Goal: Find contact information: Find contact information

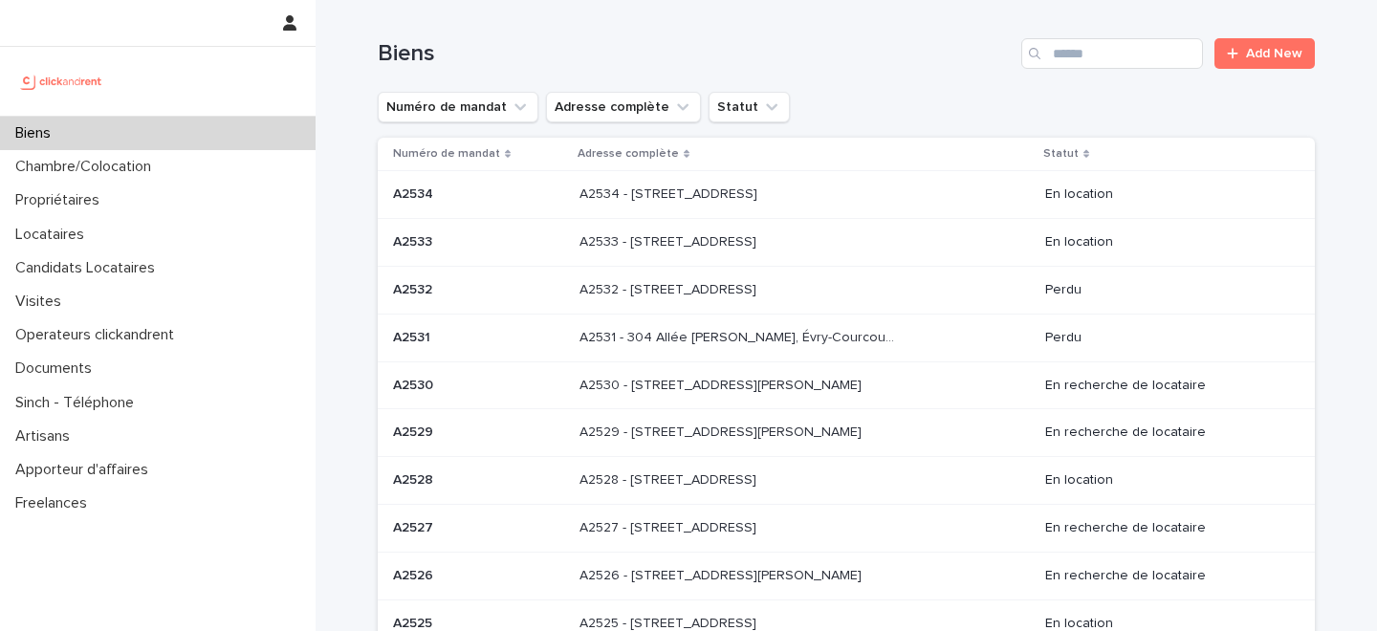
click at [163, 118] on div "Biens" at bounding box center [157, 133] width 315 height 33
click at [209, 202] on div "Propriétaires" at bounding box center [157, 200] width 315 height 33
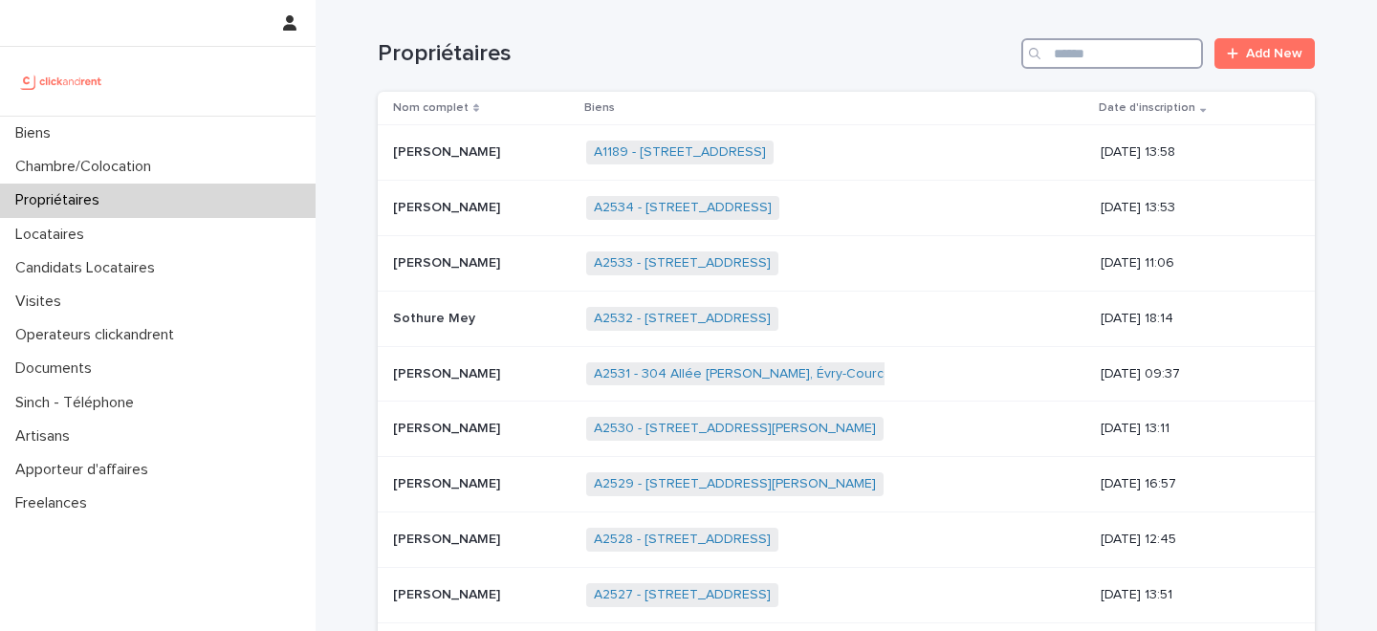
click at [1133, 50] on input "Search" at bounding box center [1112, 53] width 182 height 31
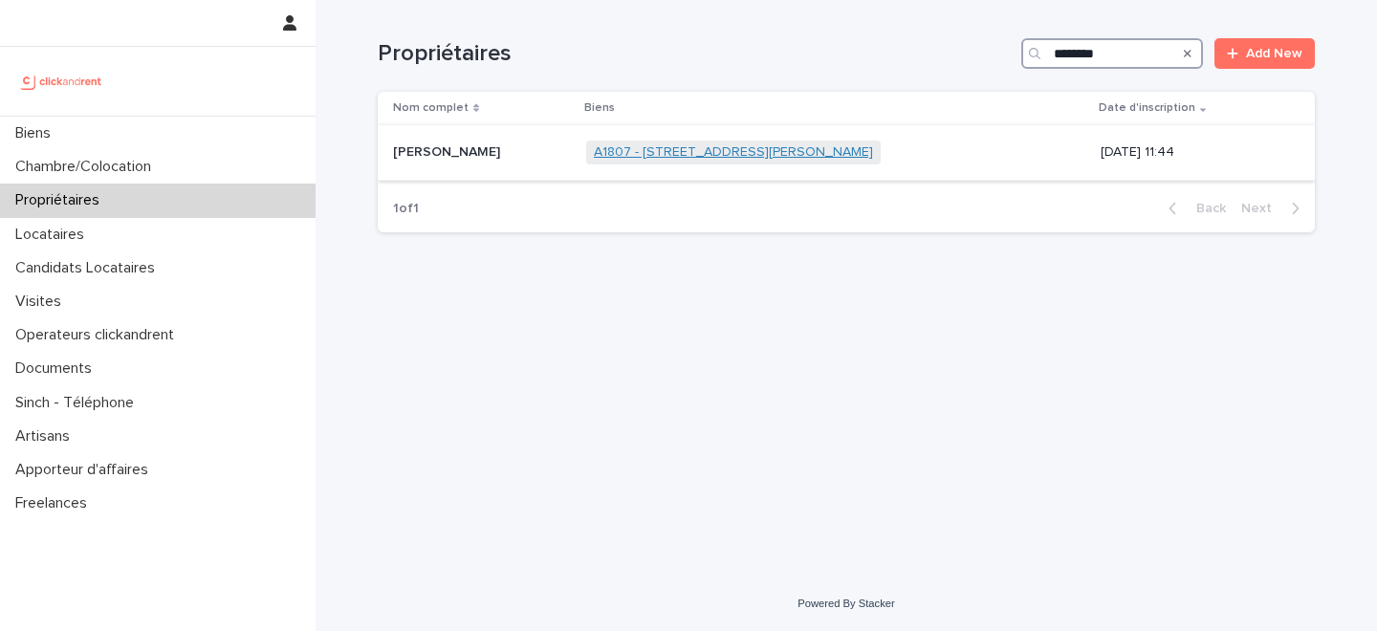
type input "********"
click at [651, 149] on link "A1807 - [STREET_ADDRESS][PERSON_NAME]" at bounding box center [733, 152] width 279 height 16
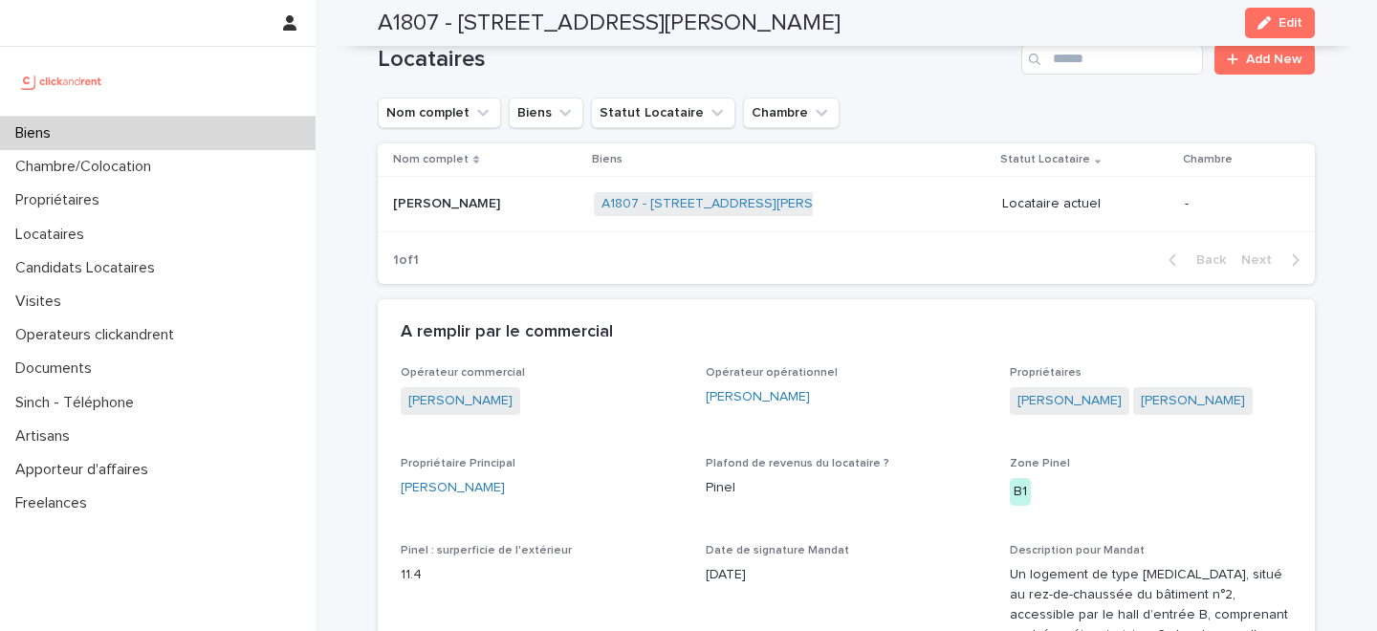
scroll to position [770, 0]
click at [162, 204] on div "Propriétaires" at bounding box center [157, 200] width 315 height 33
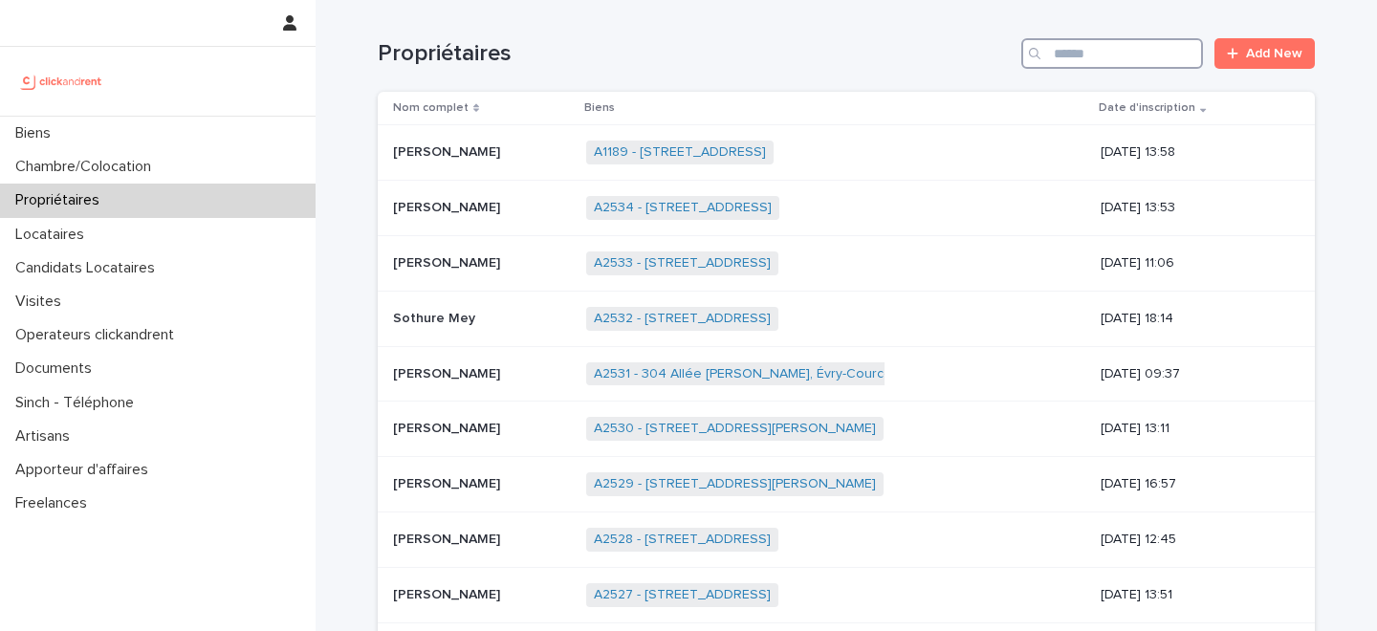
click at [1075, 49] on input "Search" at bounding box center [1112, 53] width 182 height 31
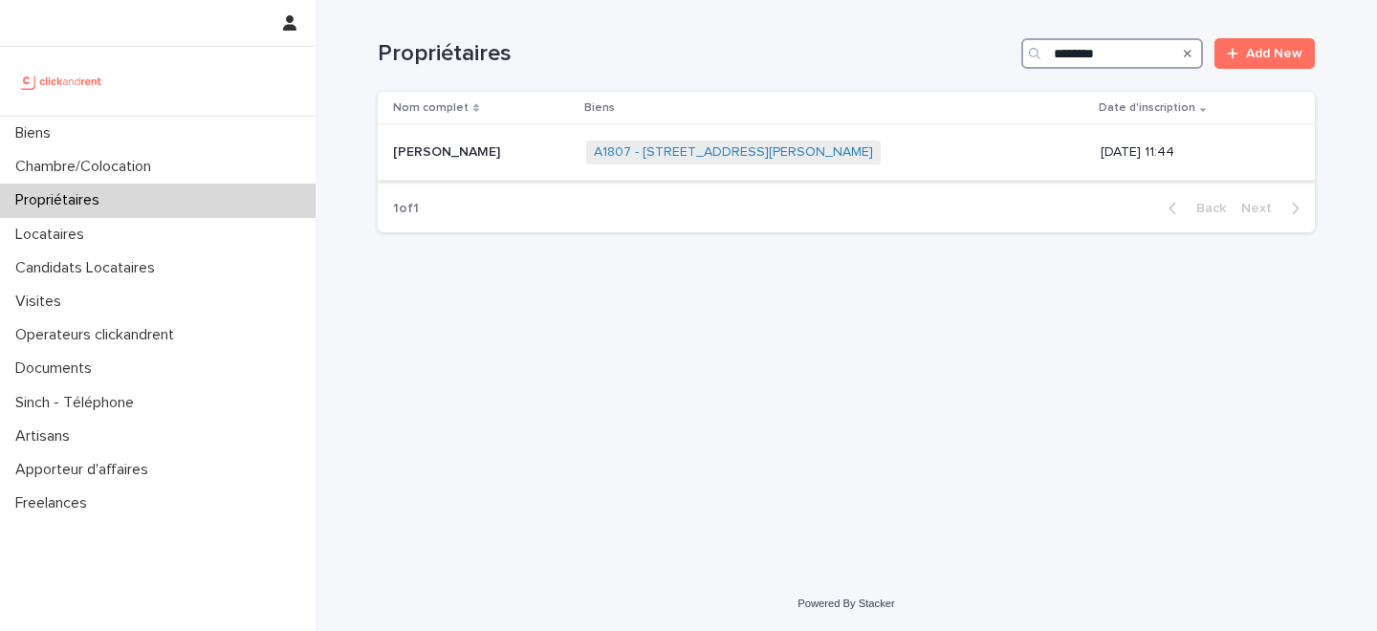
type input "********"
click at [525, 163] on div "[PERSON_NAME] [PERSON_NAME]" at bounding box center [482, 153] width 178 height 32
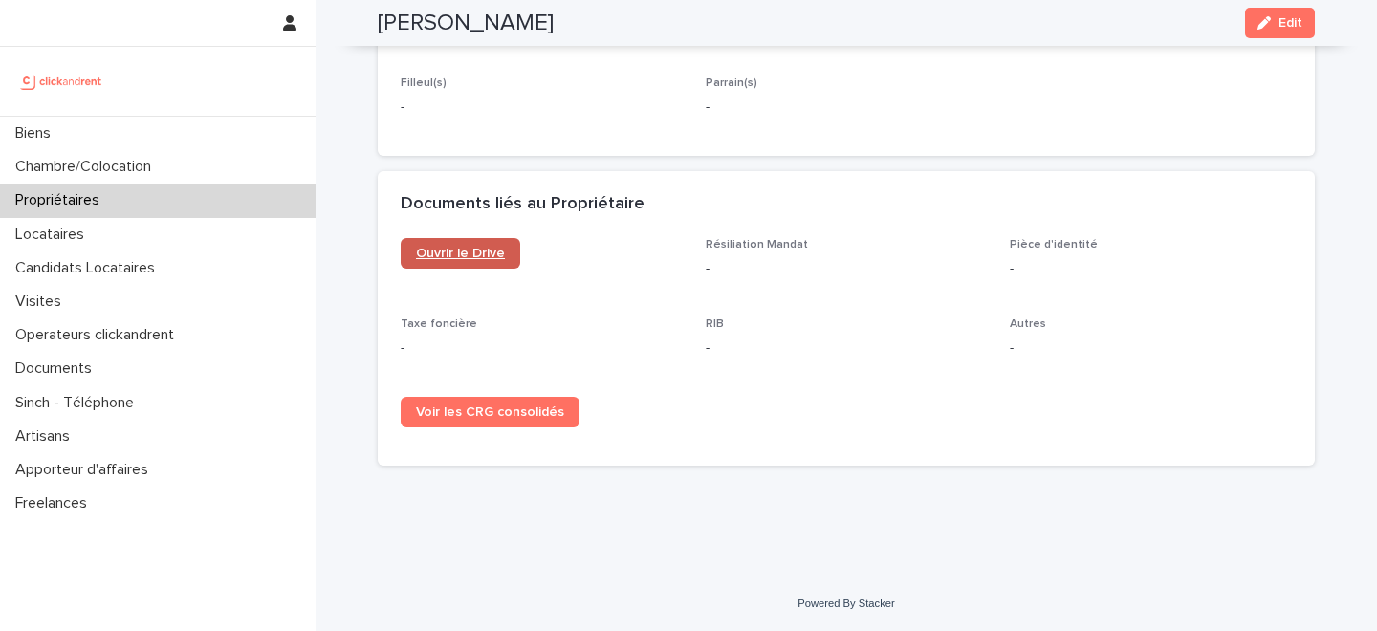
scroll to position [1120, 0]
click at [470, 255] on span "Ouvrir le Drive" at bounding box center [460, 253] width 89 height 13
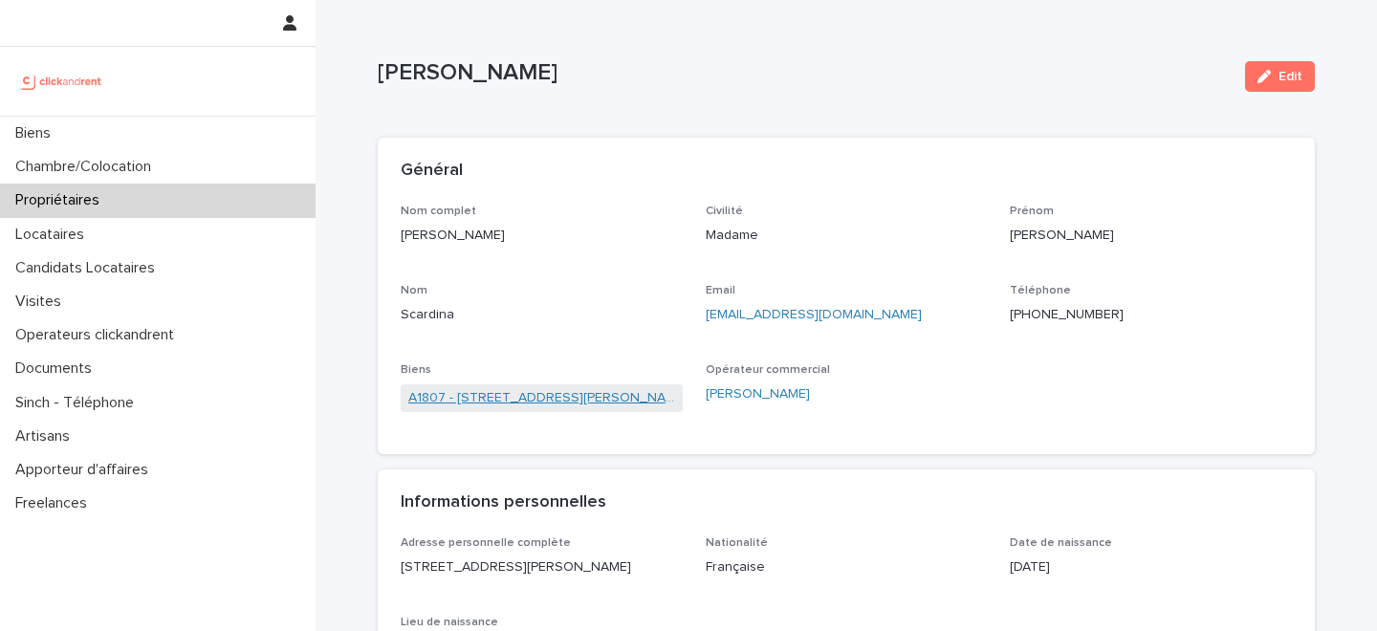
click at [555, 395] on link "A1807 - [STREET_ADDRESS][PERSON_NAME]" at bounding box center [541, 398] width 267 height 20
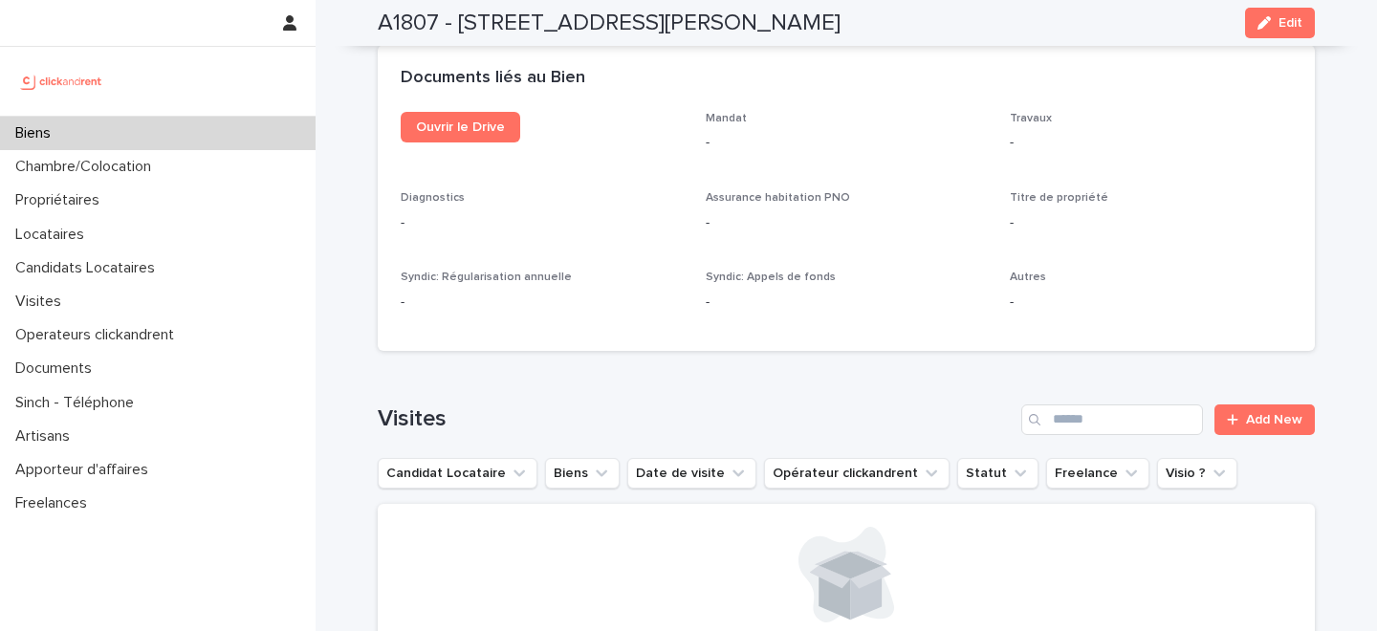
scroll to position [6488, 0]
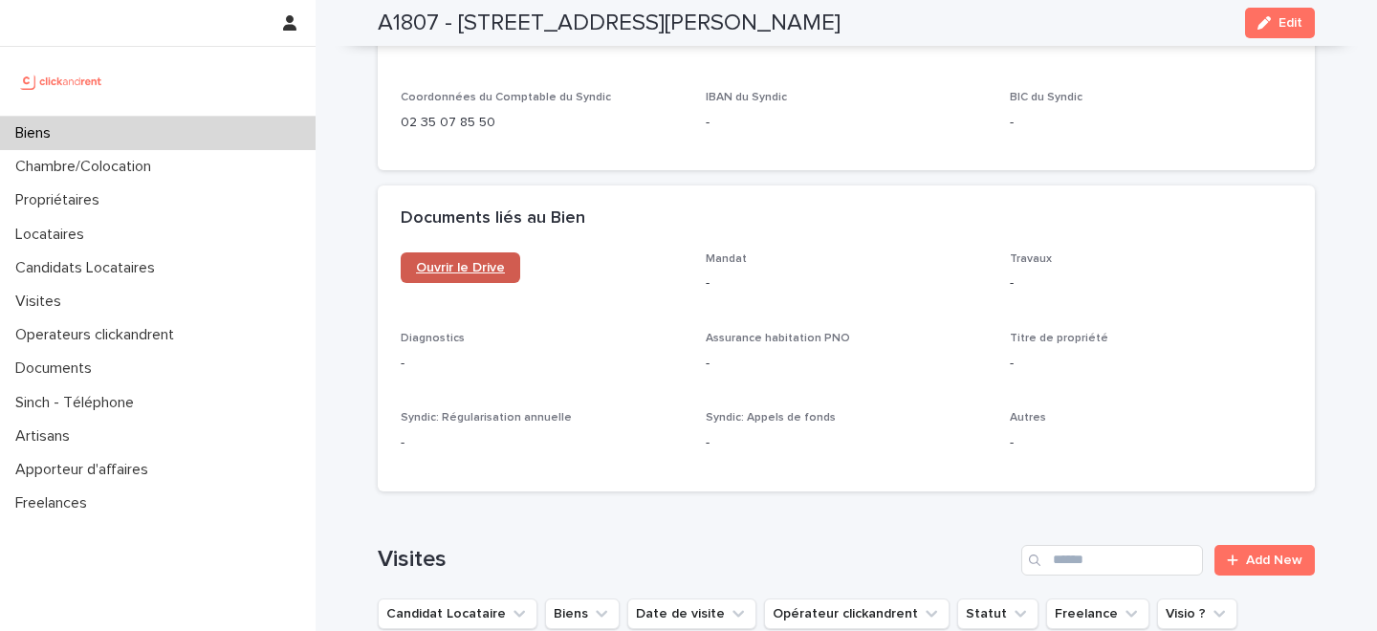
click at [454, 261] on span "Ouvrir le Drive" at bounding box center [460, 267] width 89 height 13
click at [246, 129] on div "Biens" at bounding box center [157, 133] width 315 height 33
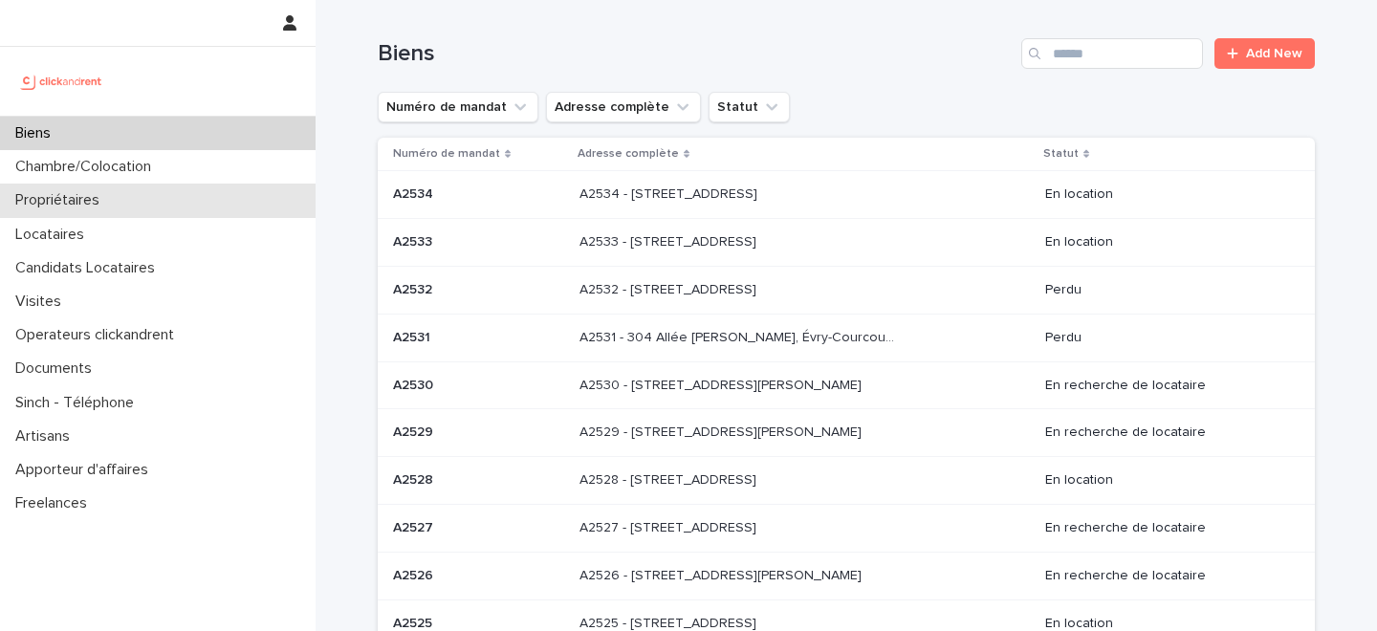
click at [123, 204] on div "Propriétaires" at bounding box center [157, 200] width 315 height 33
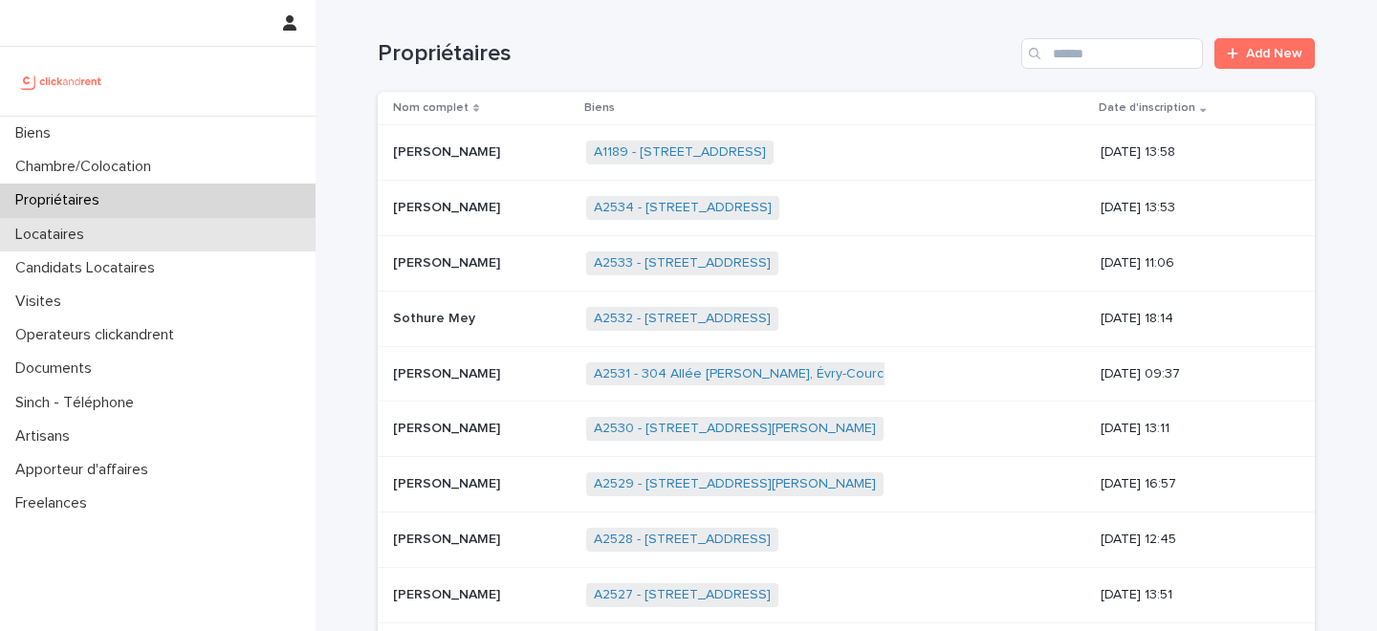
click at [123, 237] on div "Locataires" at bounding box center [157, 234] width 315 height 33
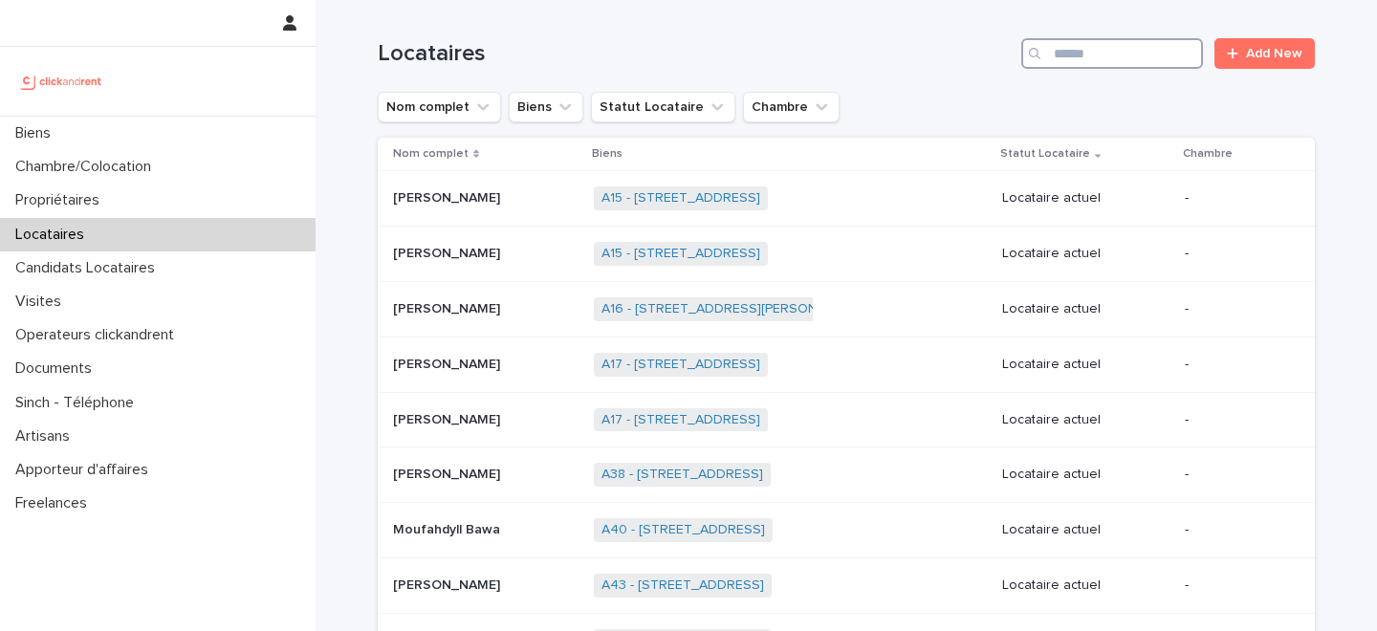
click at [1143, 56] on input "Search" at bounding box center [1112, 53] width 182 height 31
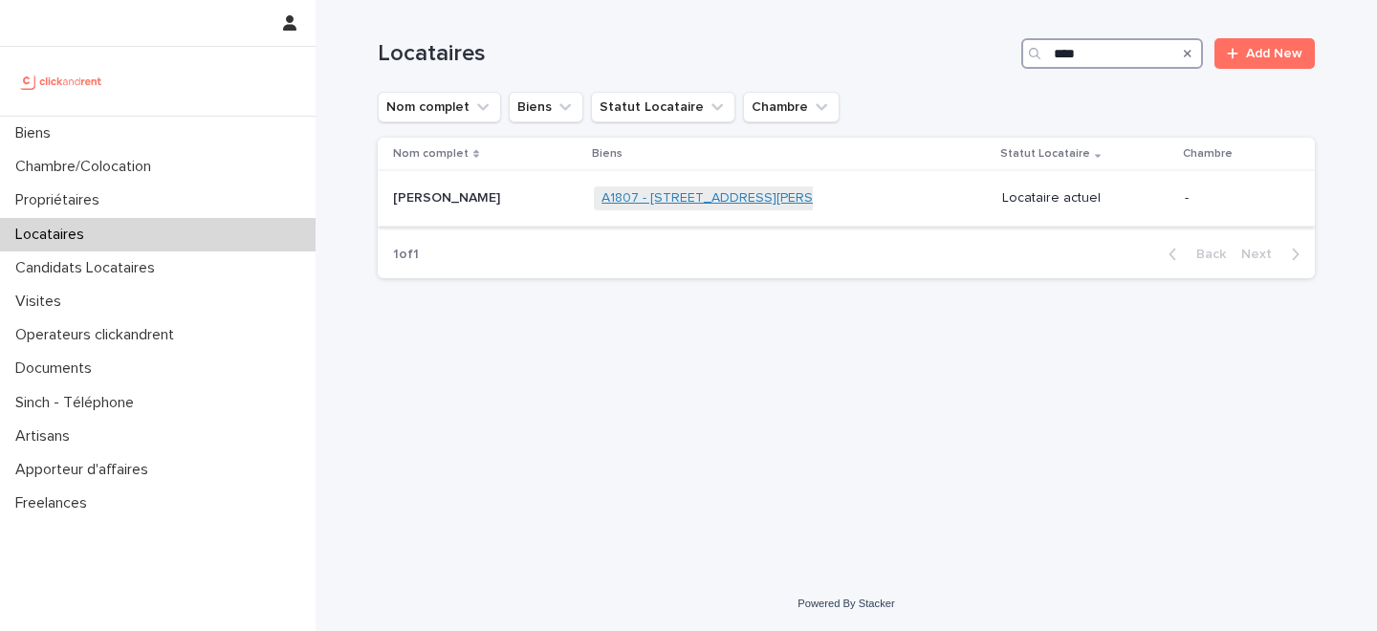
type input "****"
click at [662, 198] on link "A1807 - [STREET_ADDRESS][PERSON_NAME]" at bounding box center [740, 198] width 279 height 16
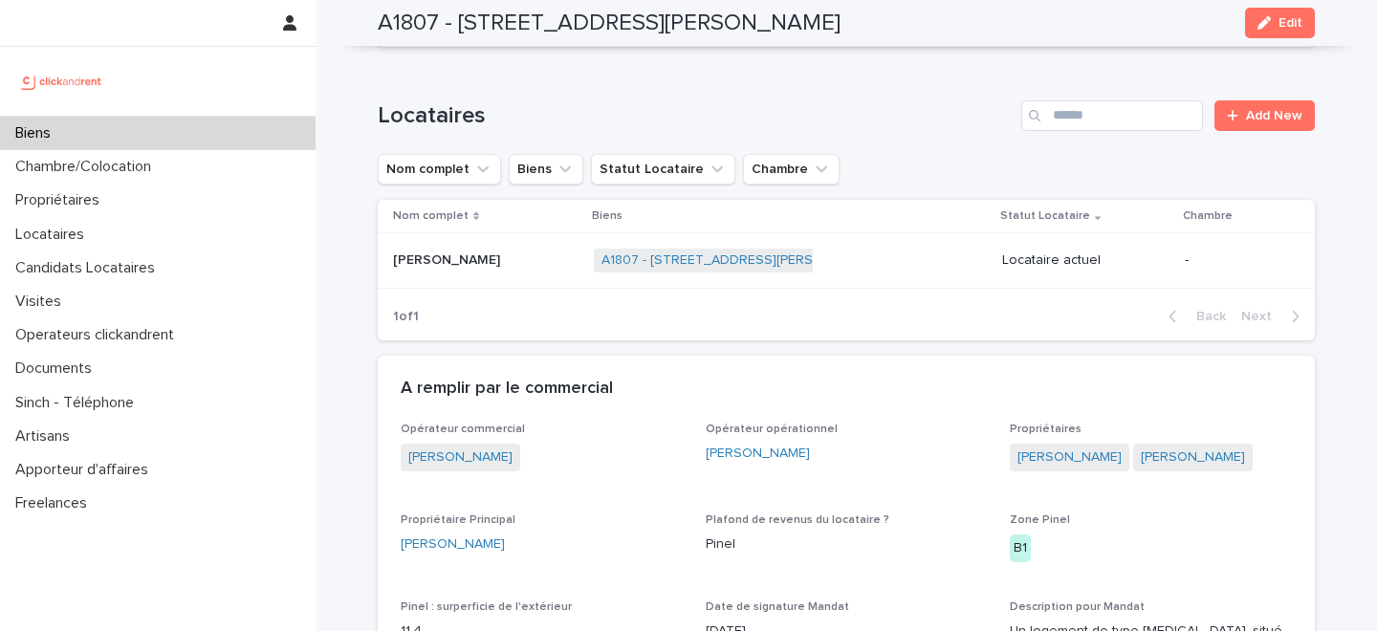
scroll to position [723, 0]
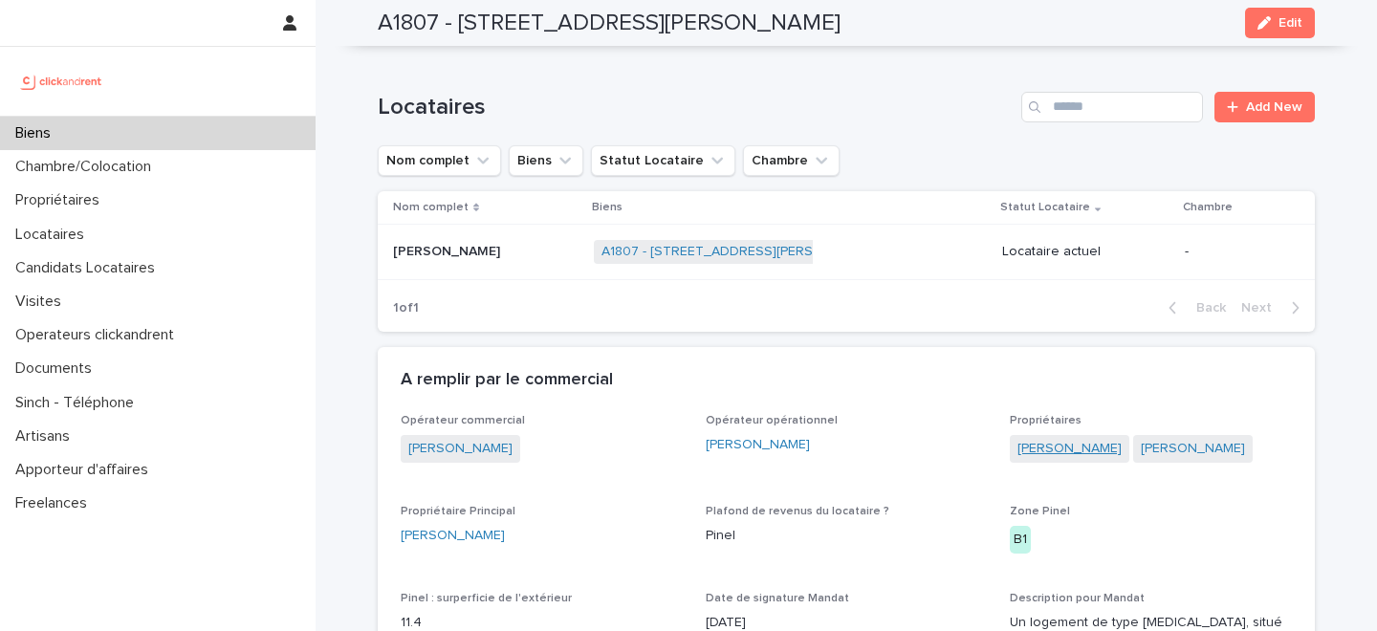
click at [1081, 451] on link "[PERSON_NAME]" at bounding box center [1069, 449] width 104 height 20
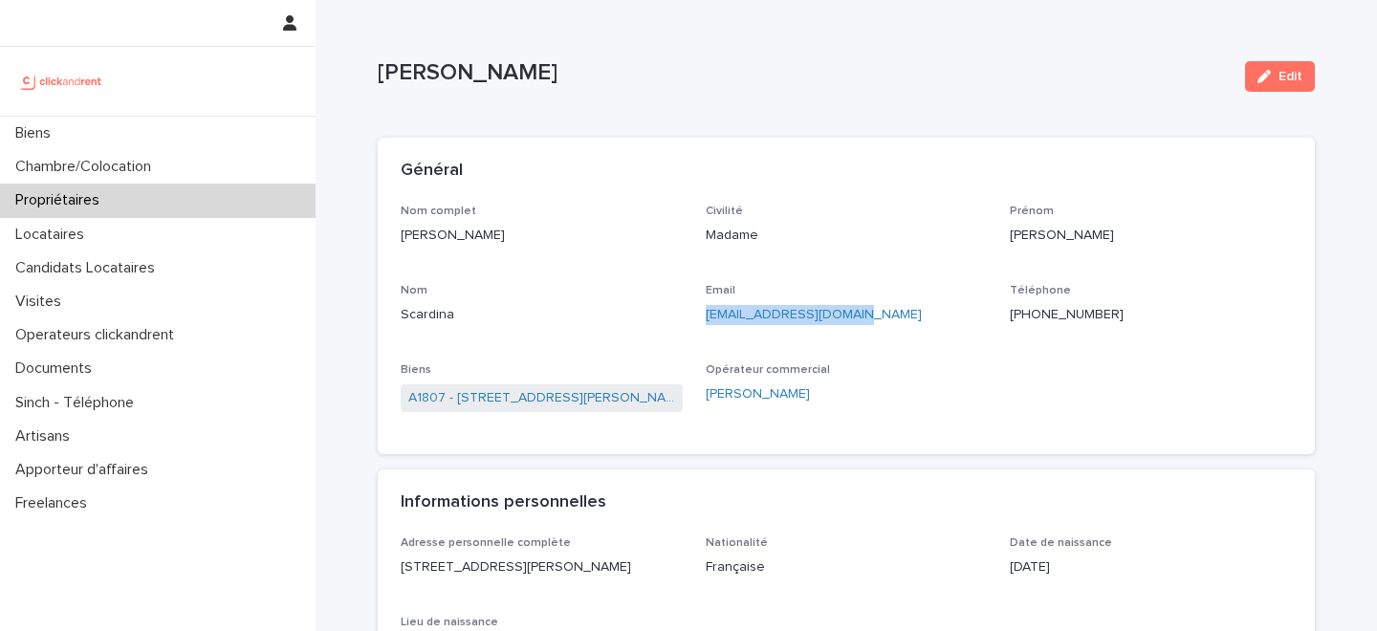
drag, startPoint x: 868, startPoint y: 317, endPoint x: 706, endPoint y: 321, distance: 162.6
click at [706, 321] on p "[EMAIL_ADDRESS][DOMAIN_NAME]" at bounding box center [847, 315] width 282 height 20
copy link "[EMAIL_ADDRESS][DOMAIN_NAME]"
click at [182, 198] on div "Propriétaires" at bounding box center [157, 200] width 315 height 33
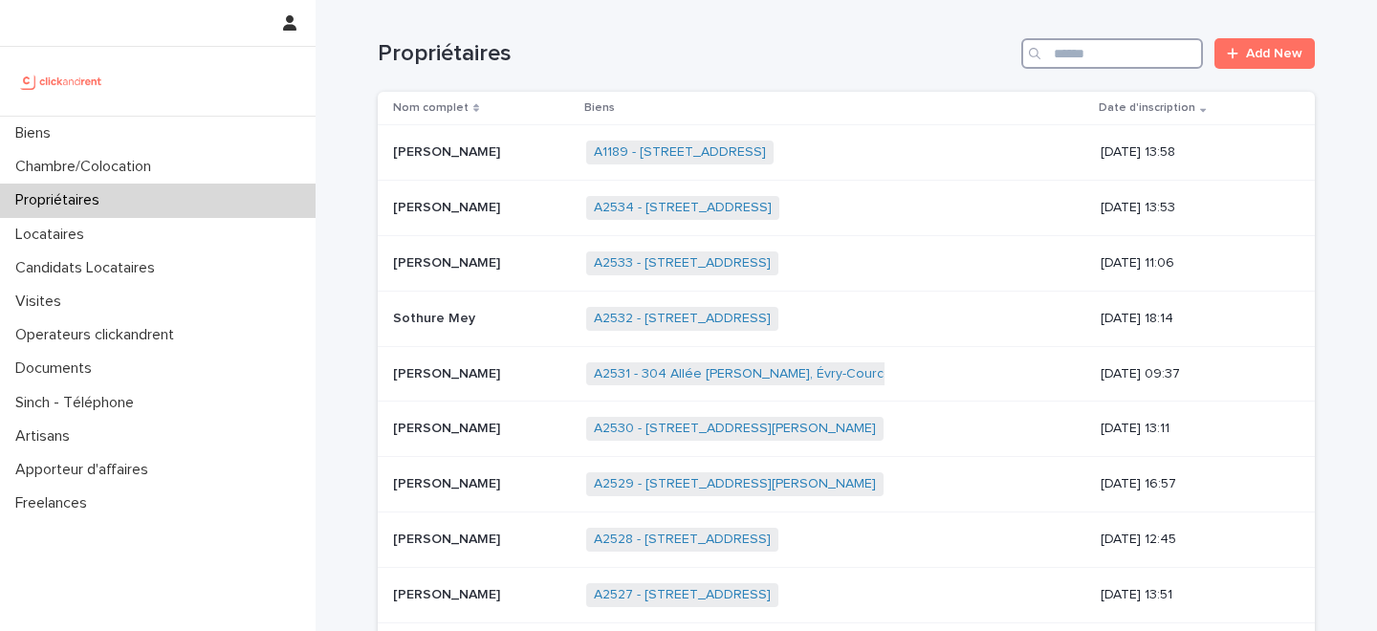
click at [1132, 58] on input "Search" at bounding box center [1112, 53] width 182 height 31
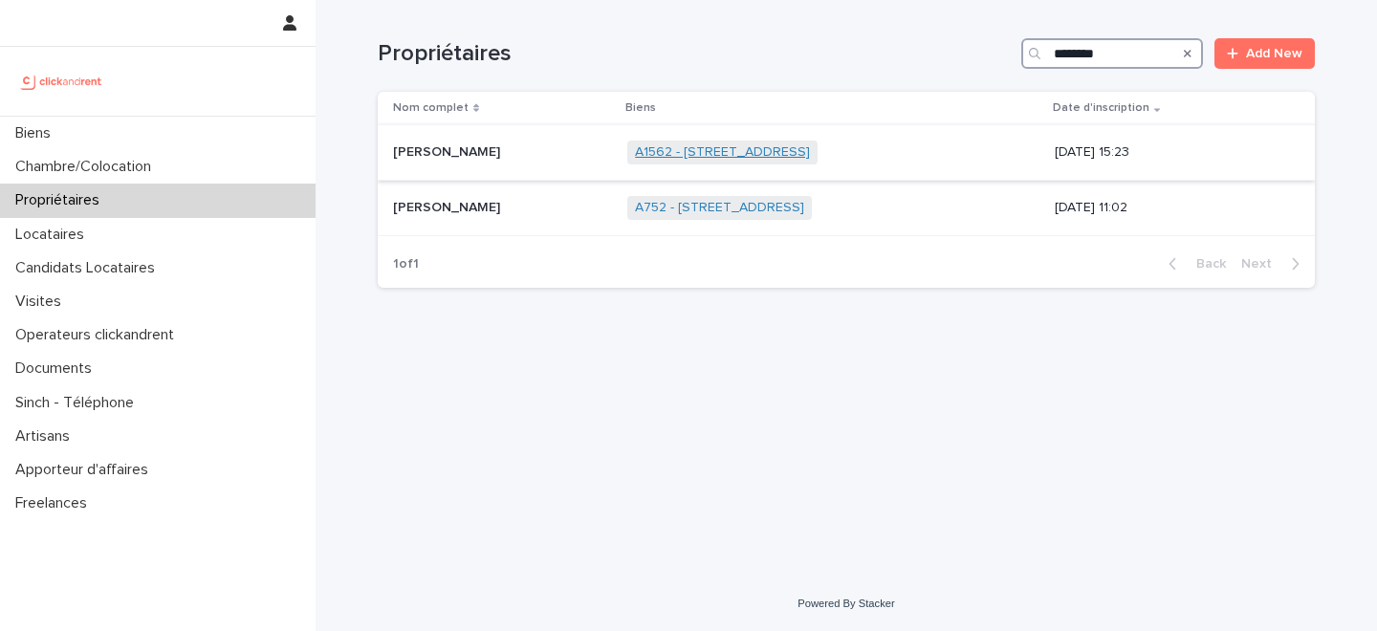
type input "********"
click at [769, 148] on link "A1562 - [STREET_ADDRESS]" at bounding box center [722, 152] width 175 height 16
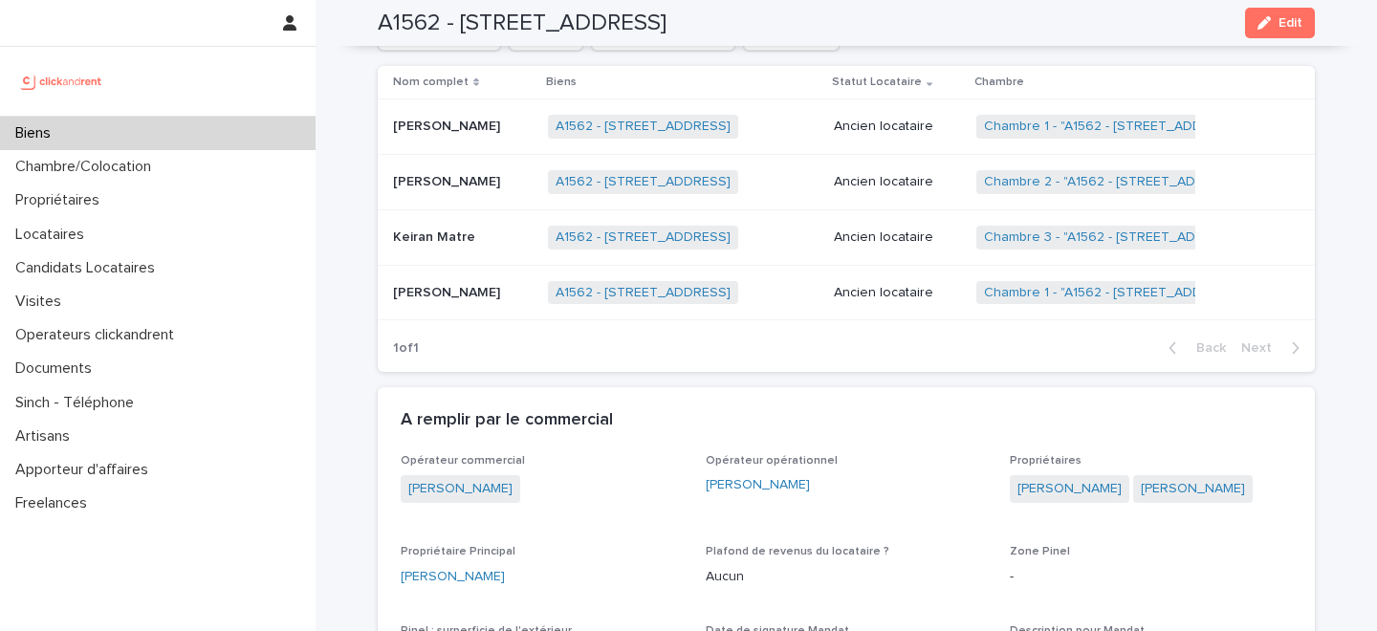
scroll to position [905, 0]
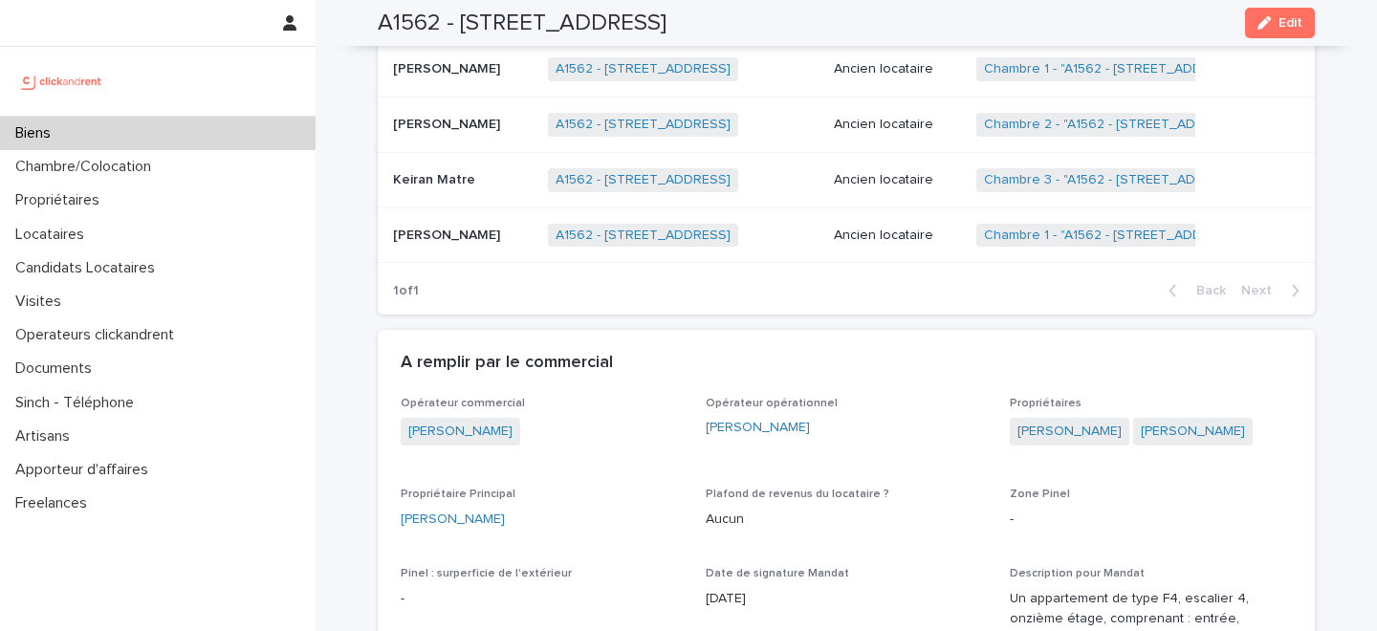
click at [202, 131] on div "Biens" at bounding box center [157, 133] width 315 height 33
